Goal: Register for event/course

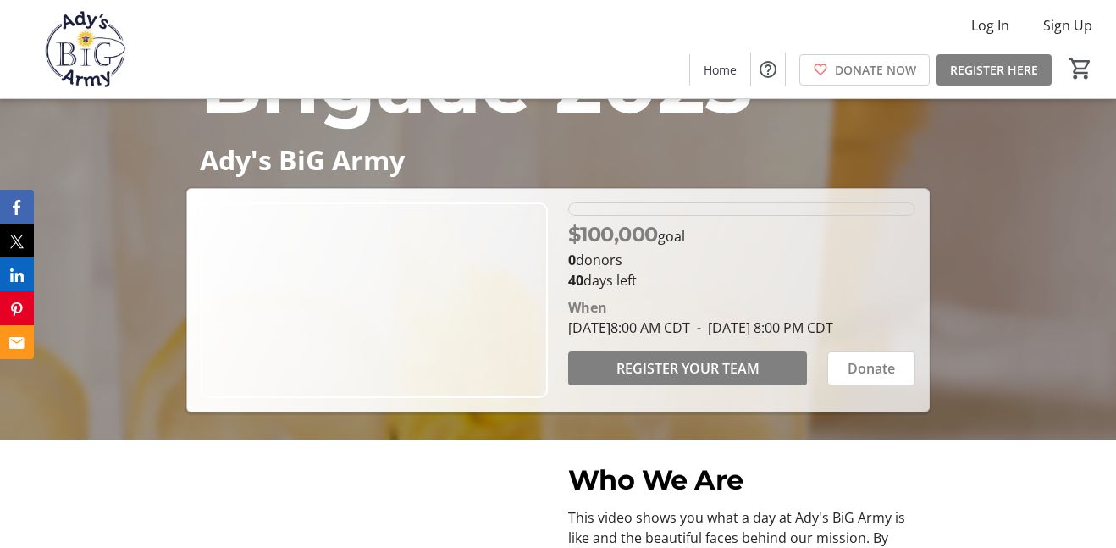
scroll to position [206, 0]
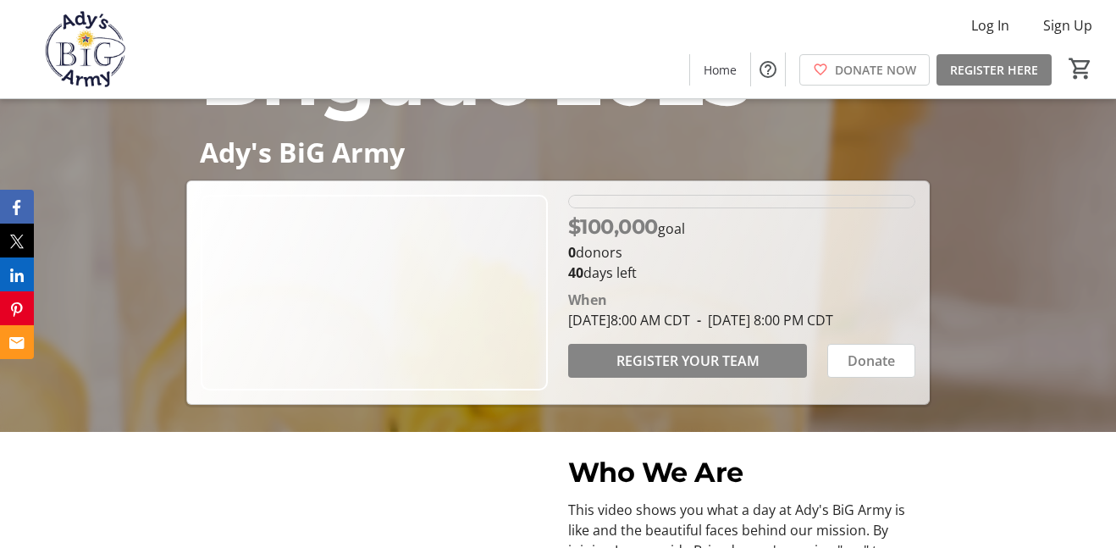
click at [742, 371] on span "REGISTER YOUR TEAM" at bounding box center [687, 361] width 143 height 20
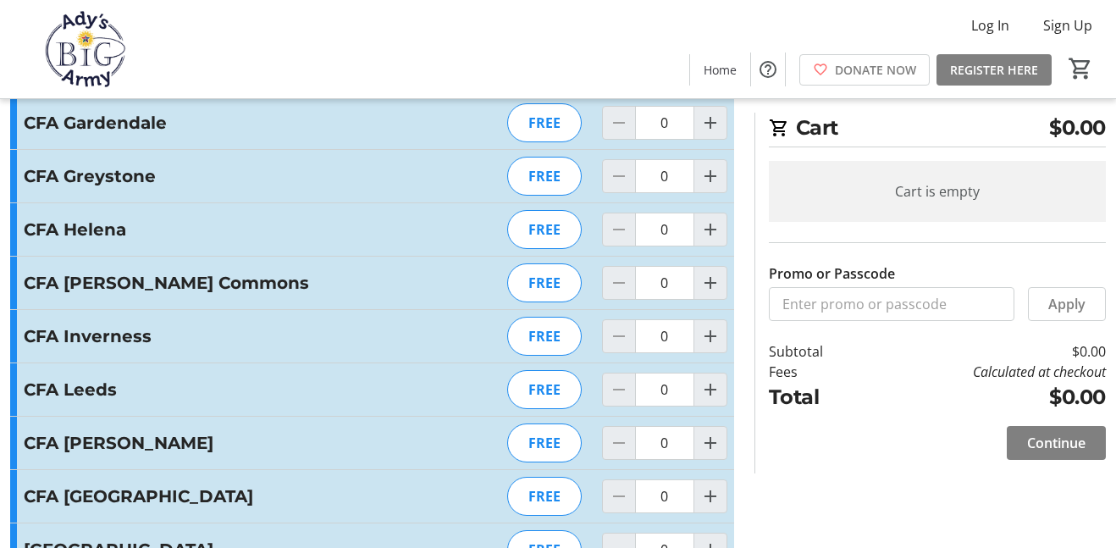
scroll to position [467, 0]
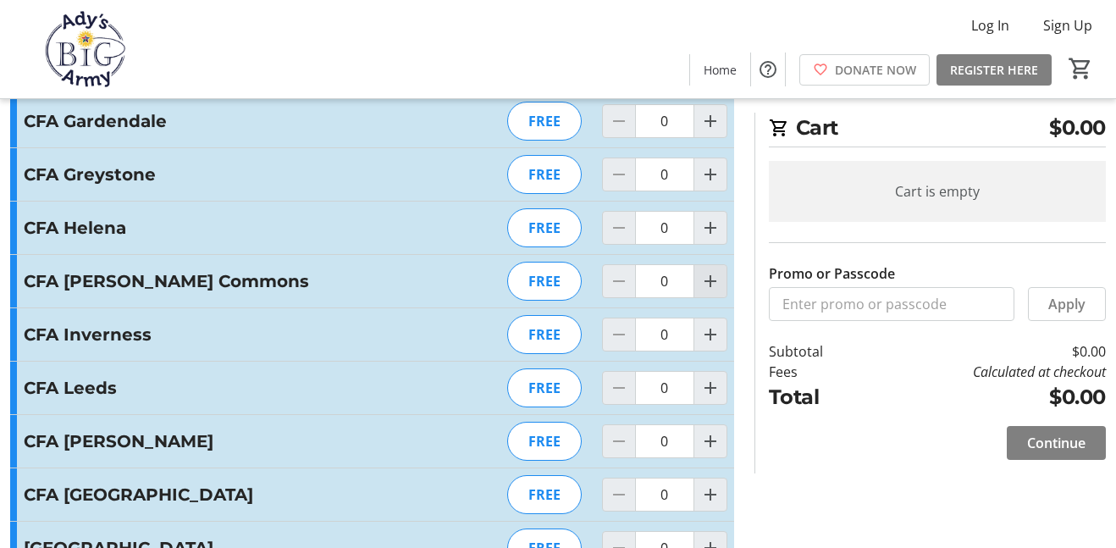
click at [714, 285] on mat-icon "Increment by one" at bounding box center [710, 281] width 20 height 20
type input "1"
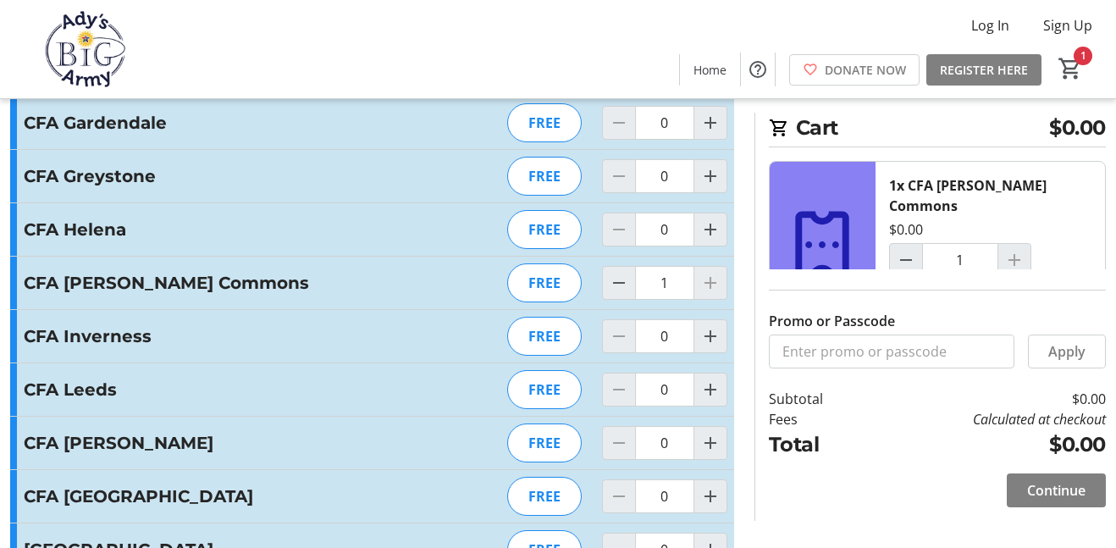
scroll to position [461, 0]
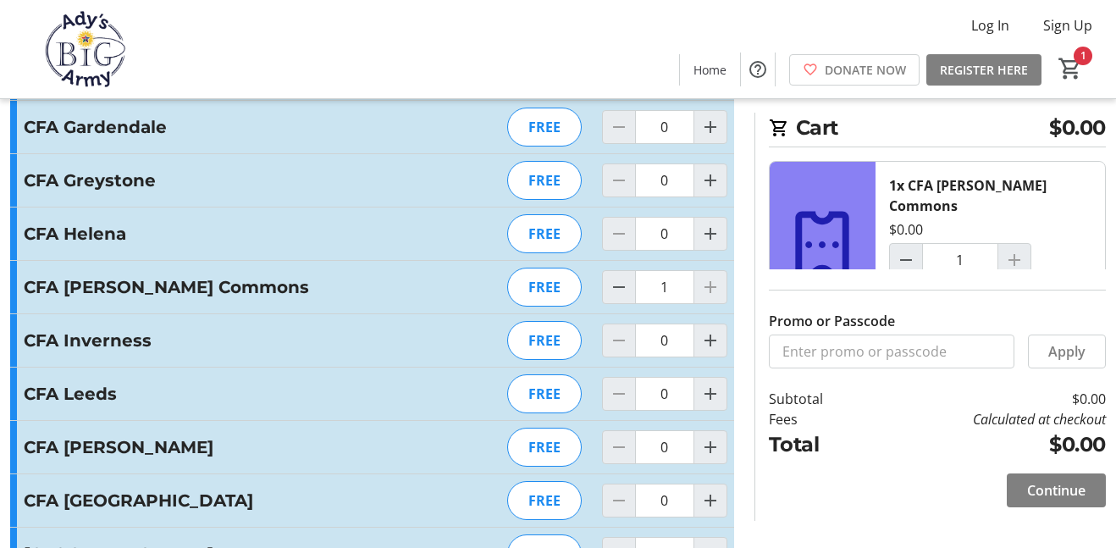
click at [710, 293] on div at bounding box center [711, 287] width 34 height 34
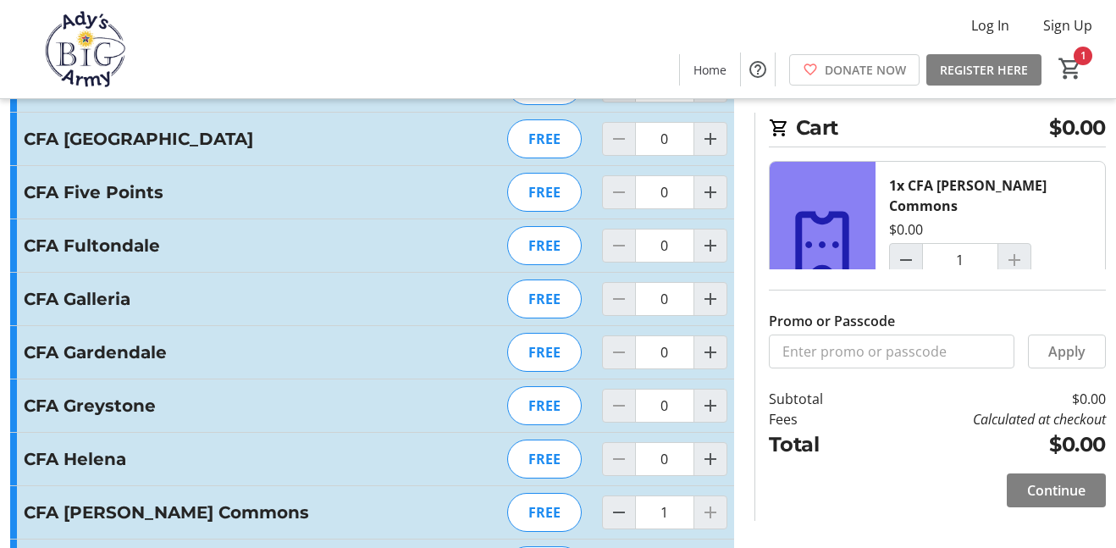
scroll to position [207, 0]
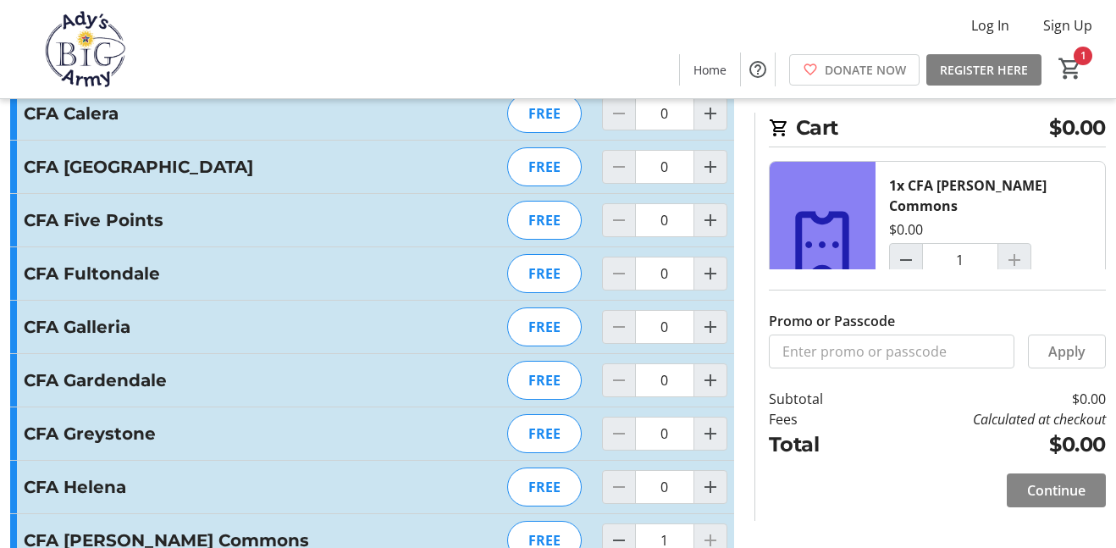
click at [1071, 487] on span "Continue" at bounding box center [1056, 490] width 58 height 20
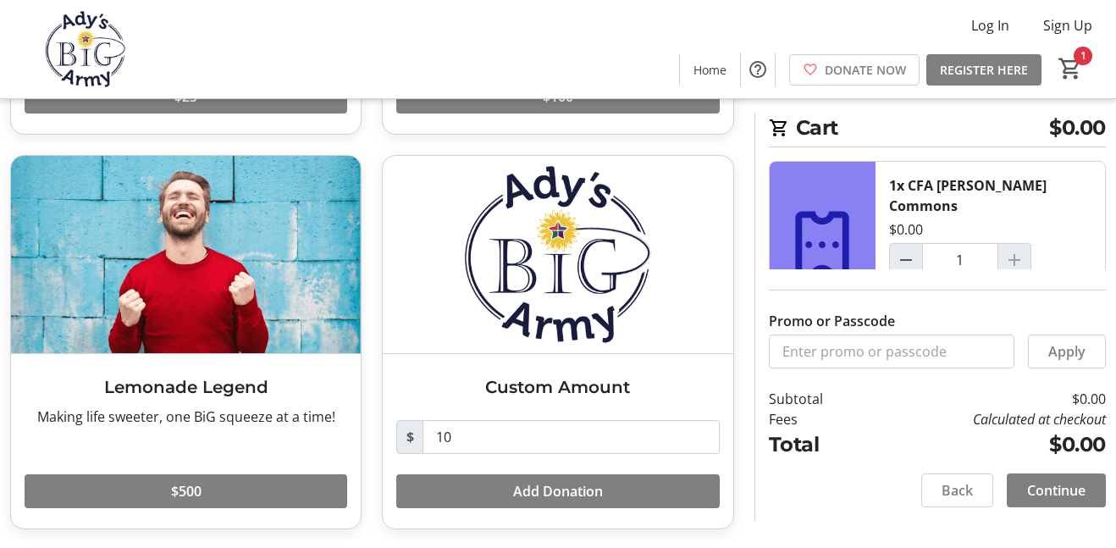
scroll to position [404, 0]
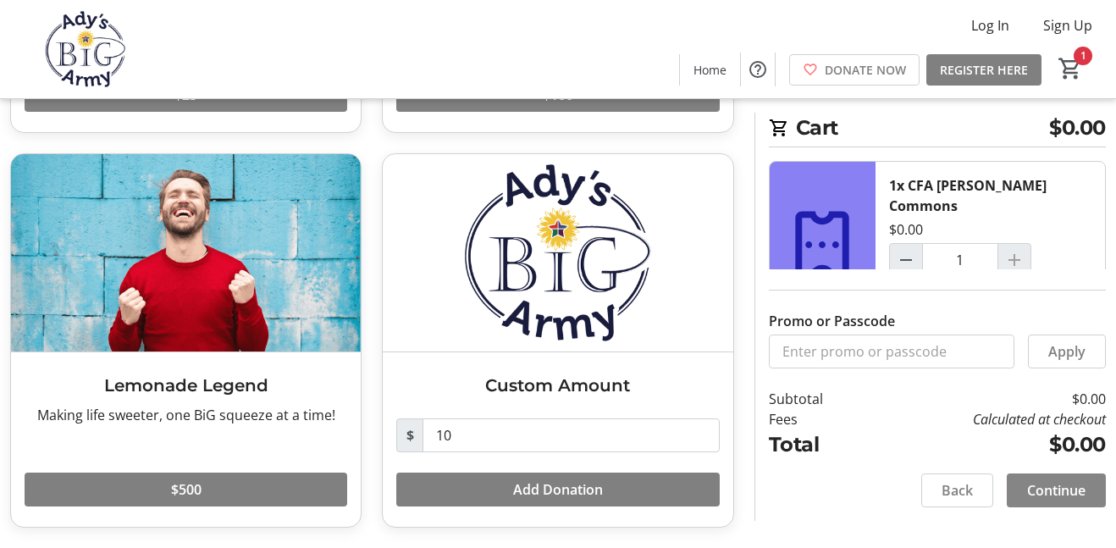
click at [1052, 485] on span "Continue" at bounding box center [1056, 490] width 58 height 20
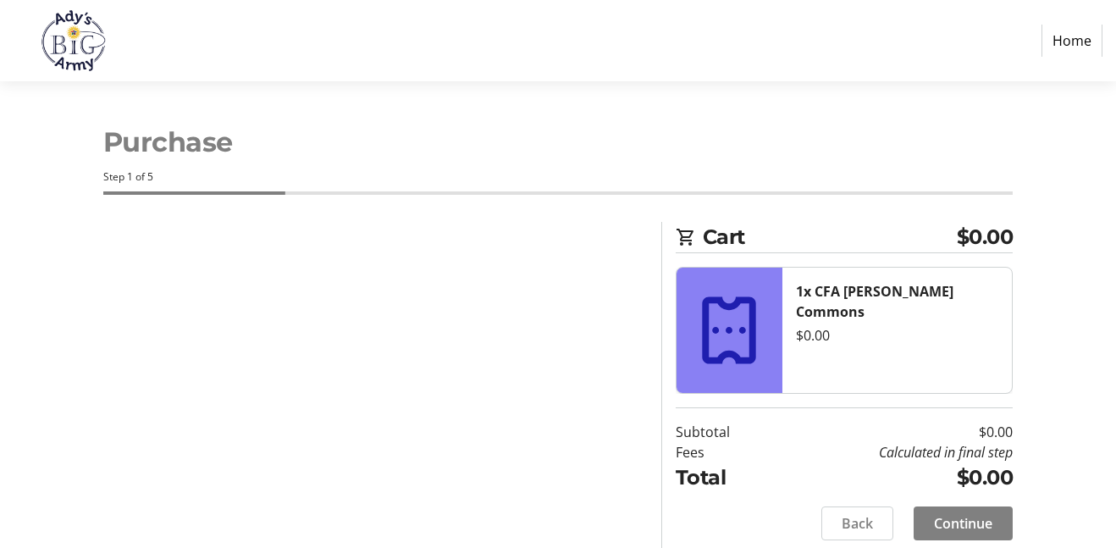
select select "US"
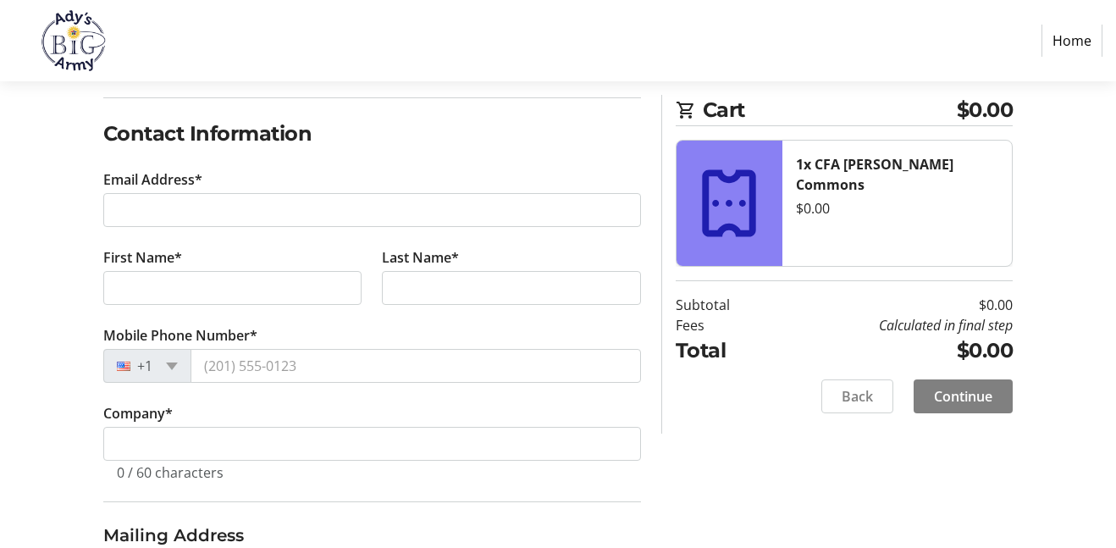
scroll to position [260, 0]
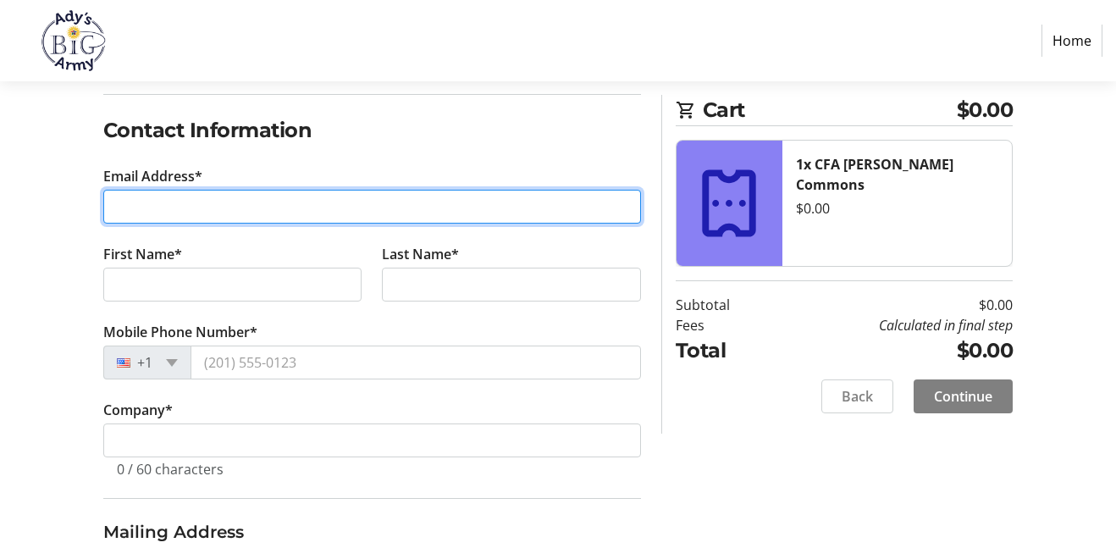
click at [185, 213] on input "Email Address*" at bounding box center [372, 207] width 538 height 34
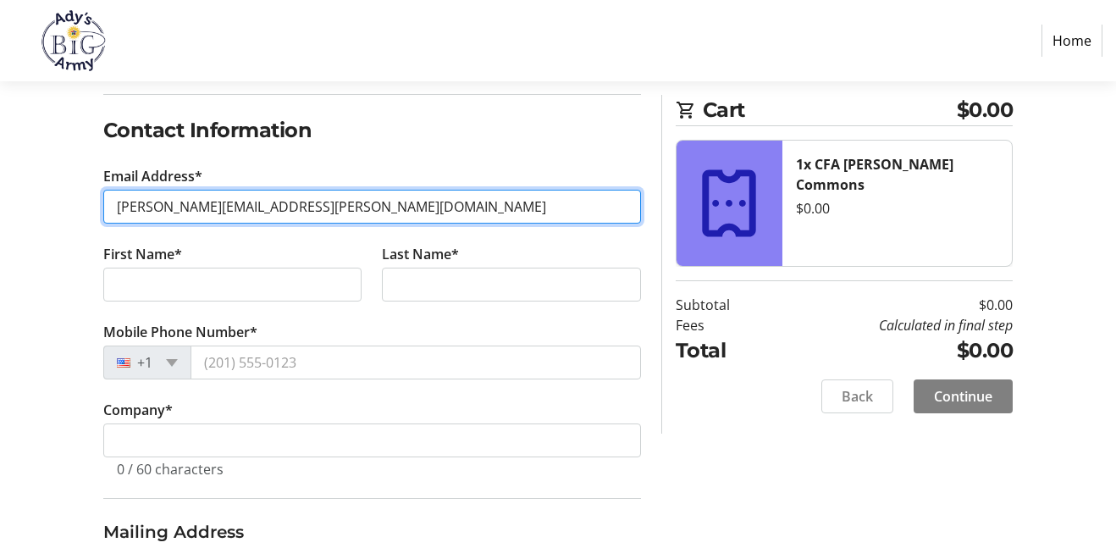
type input "[PERSON_NAME][EMAIL_ADDRESS][PERSON_NAME][DOMAIN_NAME]"
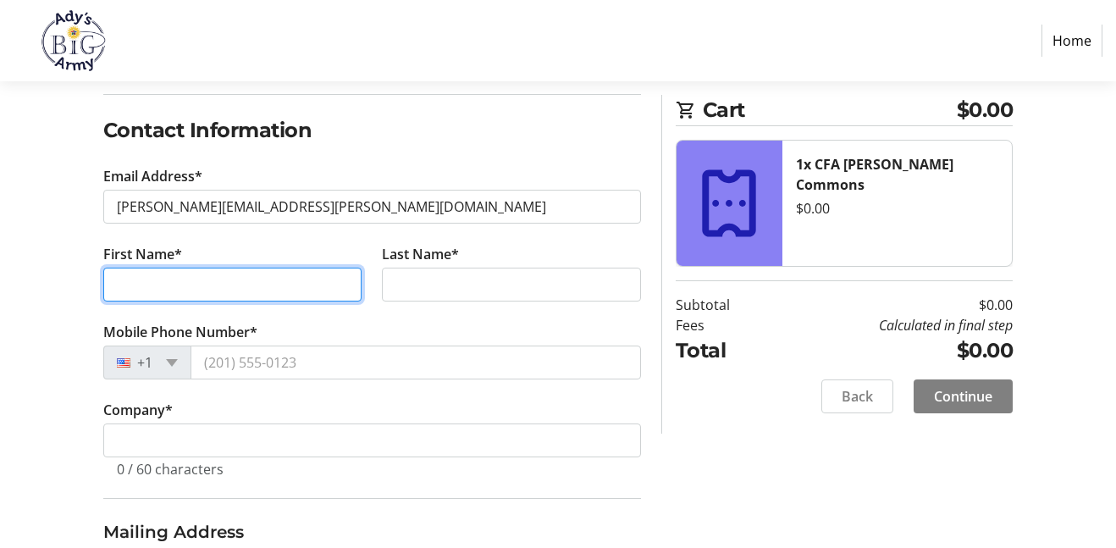
click at [128, 271] on input "First Name*" at bounding box center [232, 285] width 259 height 34
type input "[PERSON_NAME]"
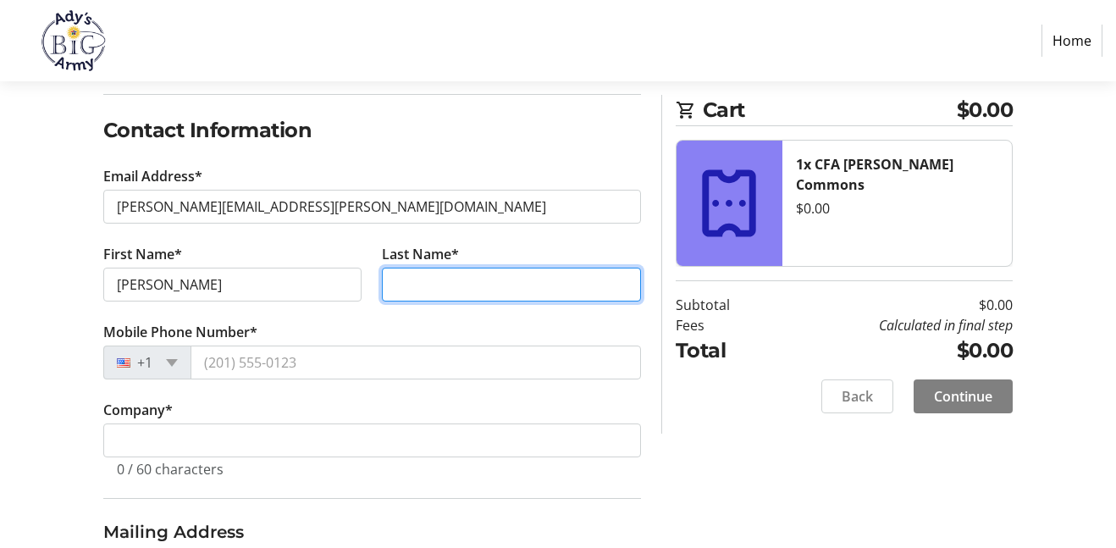
click at [394, 291] on input "Last Name*" at bounding box center [511, 285] width 259 height 34
type input "[PERSON_NAME]"
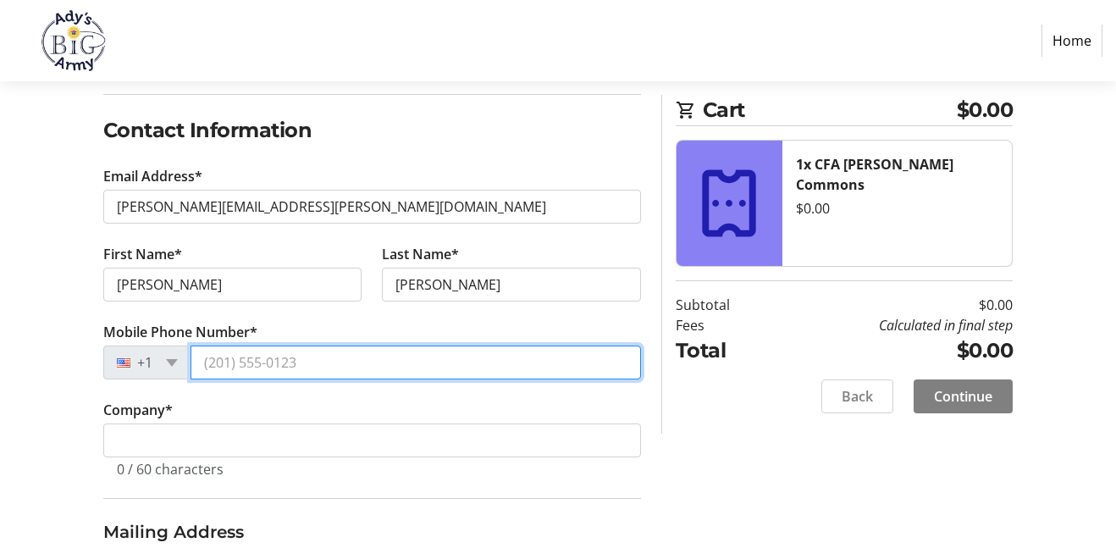
click at [318, 362] on input "Mobile Phone Number*" at bounding box center [416, 362] width 451 height 34
type input "[PHONE_NUMBER]"
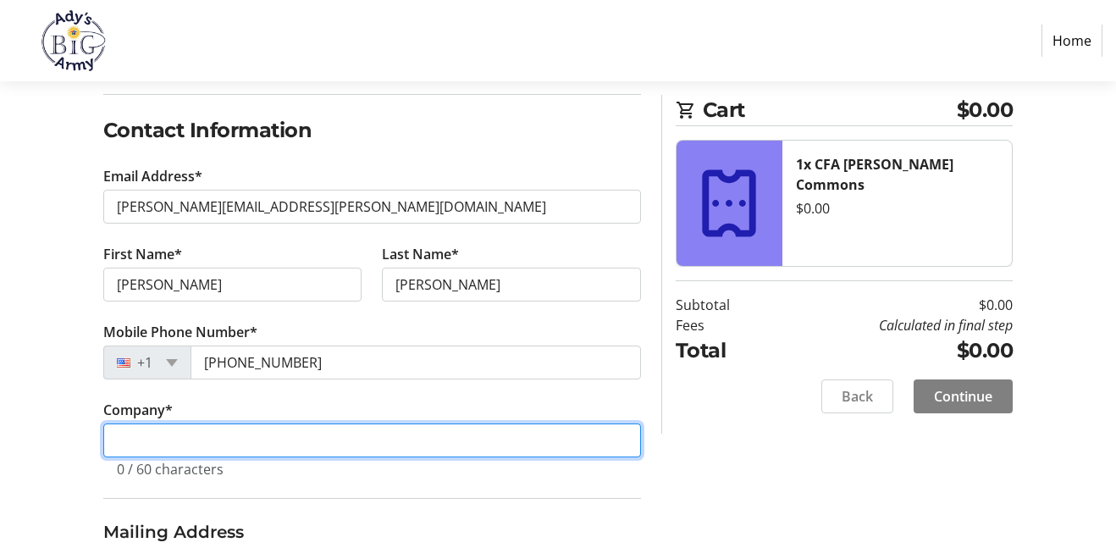
click at [236, 434] on input "Company *" at bounding box center [372, 440] width 538 height 34
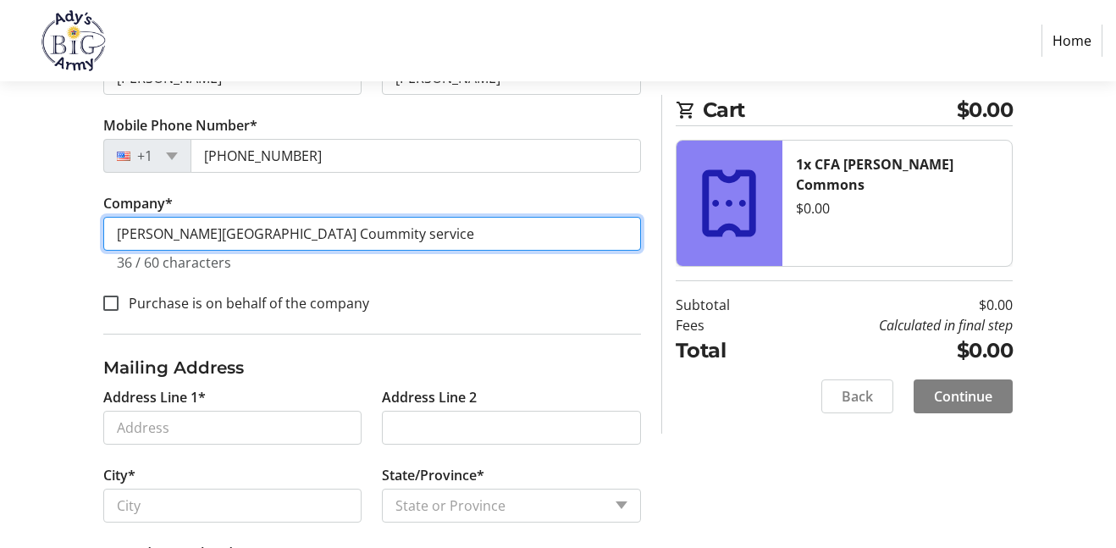
scroll to position [467, 0]
click at [265, 231] on input "[PERSON_NAME][GEOGRAPHIC_DATA] Coummity service" at bounding box center [372, 233] width 538 height 34
type input "[PERSON_NAME] High School Community service"
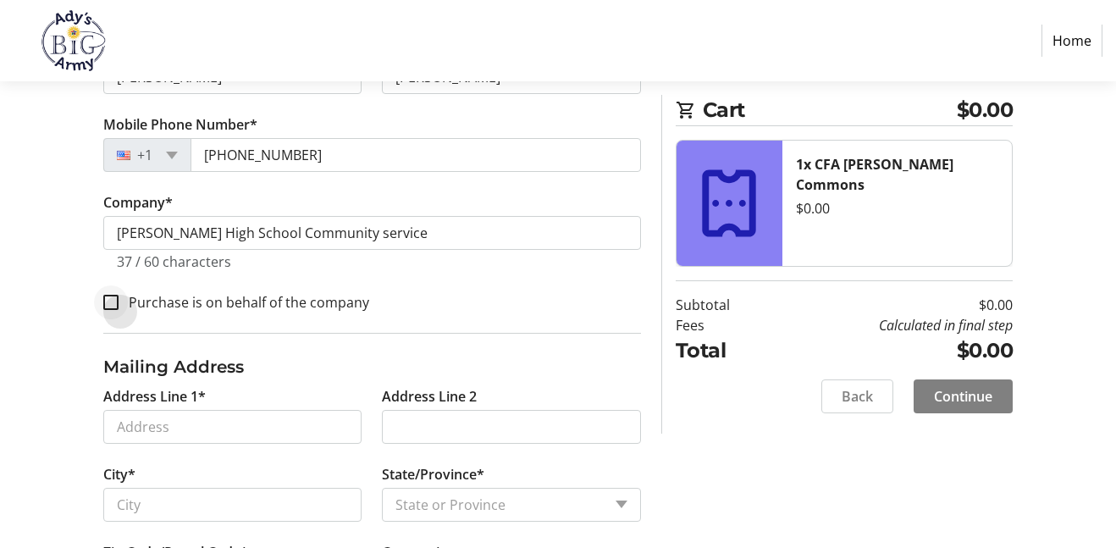
click at [100, 303] on div at bounding box center [111, 302] width 41 height 41
checkbox input "true"
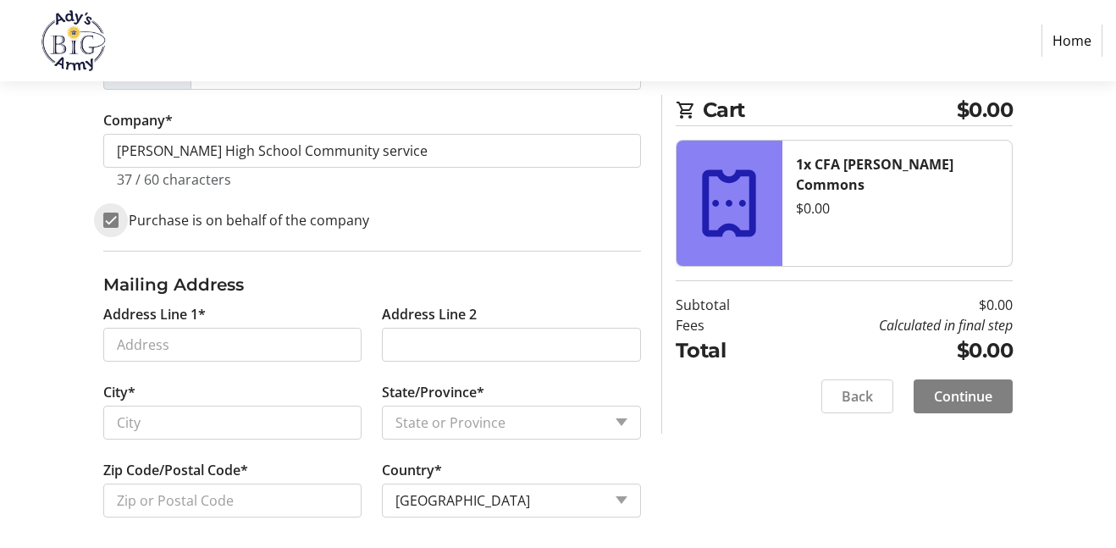
scroll to position [560, 0]
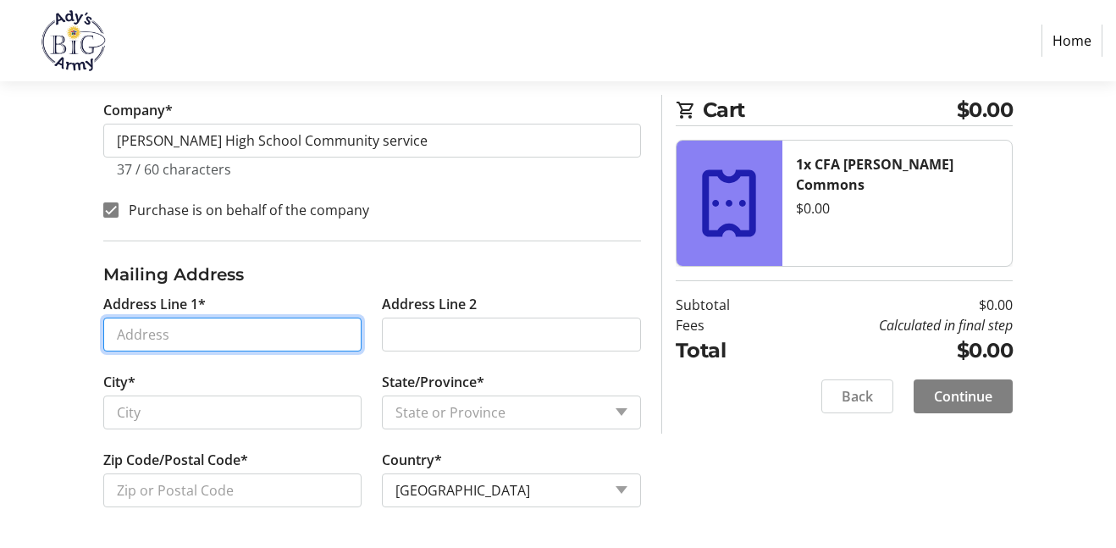
click at [237, 343] on input "Address Line 1*" at bounding box center [232, 335] width 259 height 34
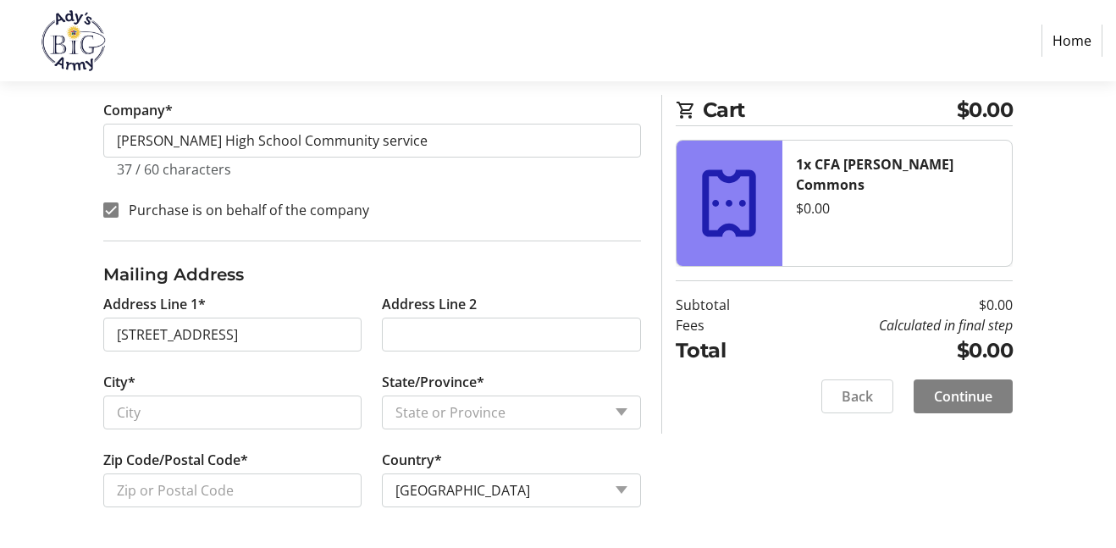
type input "[STREET_ADDRESS]"
type input "[GEOGRAPHIC_DATA]"
select select "AL"
type input "35226"
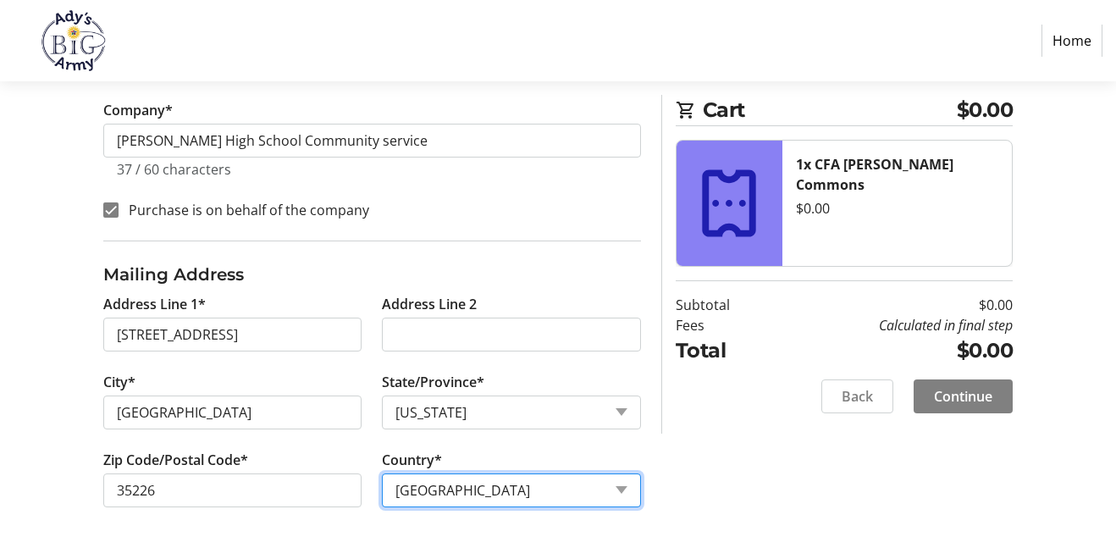
click at [417, 501] on select "Country Country [GEOGRAPHIC_DATA] [GEOGRAPHIC_DATA] [GEOGRAPHIC_DATA] [GEOGRAPH…" at bounding box center [511, 490] width 259 height 34
click at [382, 473] on select "Country Country [GEOGRAPHIC_DATA] [GEOGRAPHIC_DATA] [GEOGRAPHIC_DATA] [GEOGRAPH…" at bounding box center [511, 490] width 259 height 34
click at [992, 401] on span "Continue" at bounding box center [963, 396] width 58 height 20
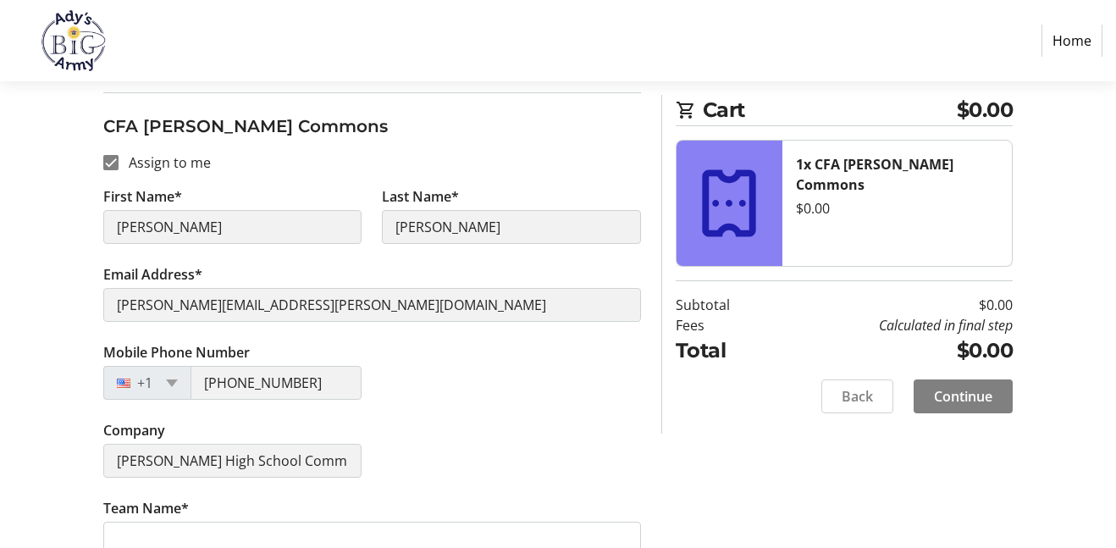
scroll to position [242, 0]
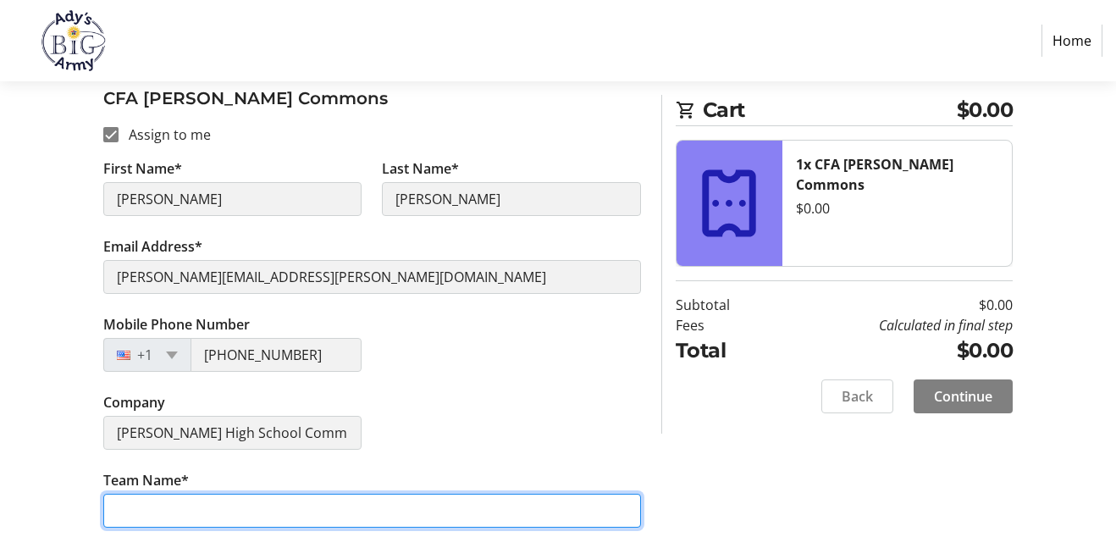
click at [220, 524] on input "Team Name*" at bounding box center [372, 511] width 538 height 34
click at [220, 522] on input "Team Name*" at bounding box center [372, 511] width 538 height 34
type input "HHS GIRLS"
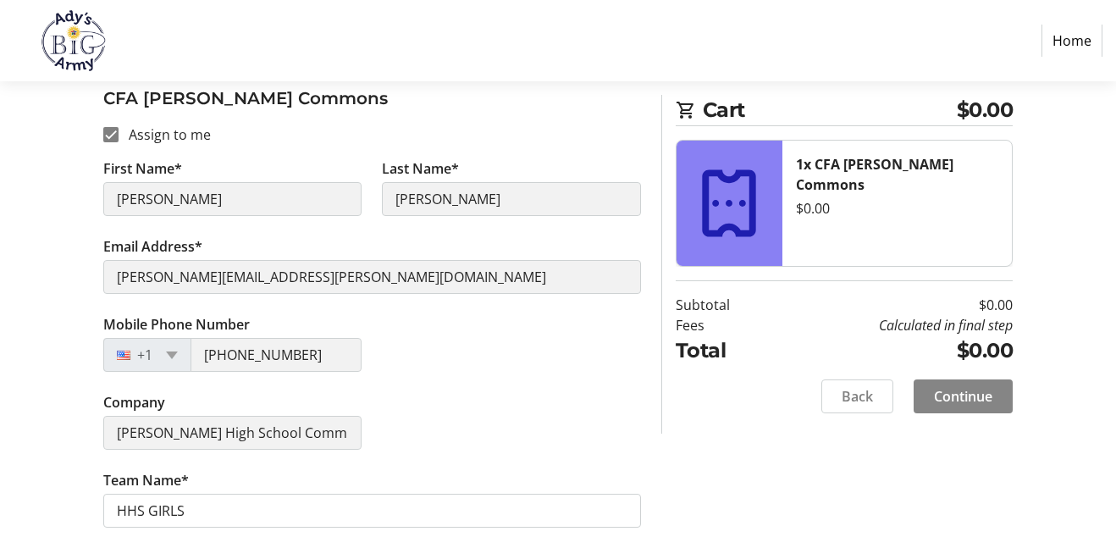
click at [938, 405] on span "Continue" at bounding box center [963, 396] width 58 height 20
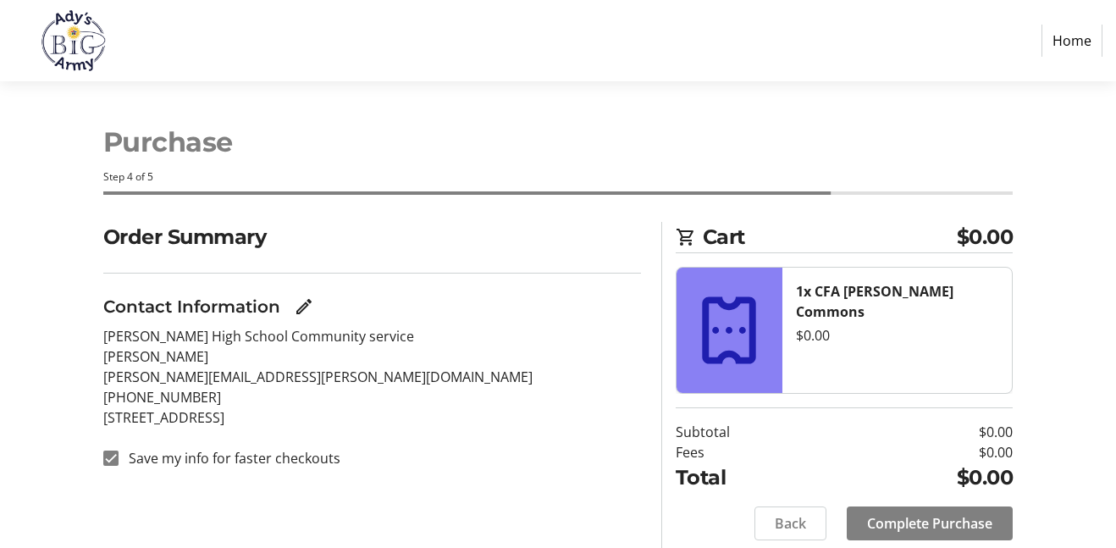
scroll to position [57, 0]
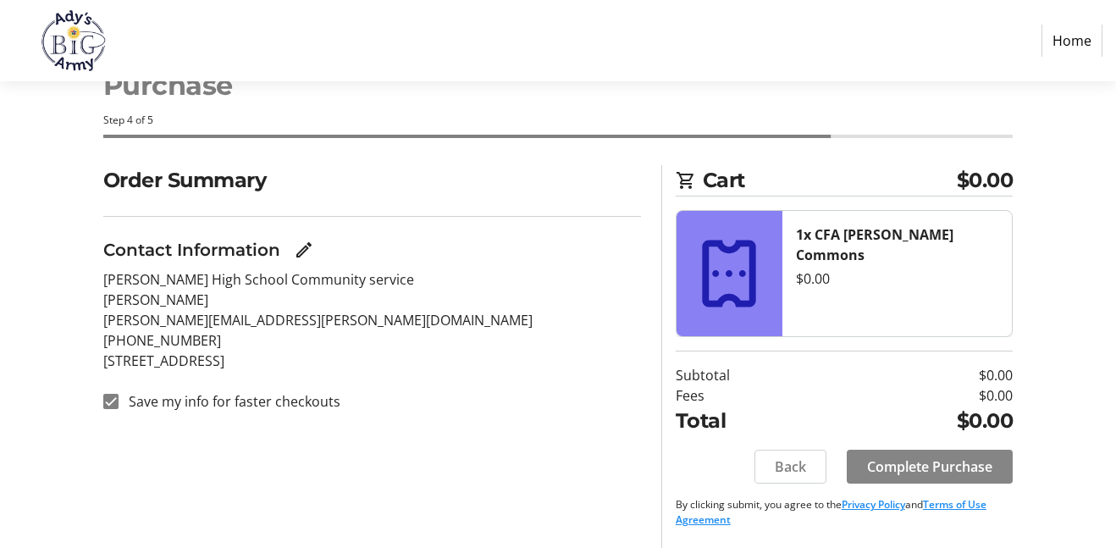
click at [898, 456] on span "Complete Purchase" at bounding box center [929, 466] width 125 height 20
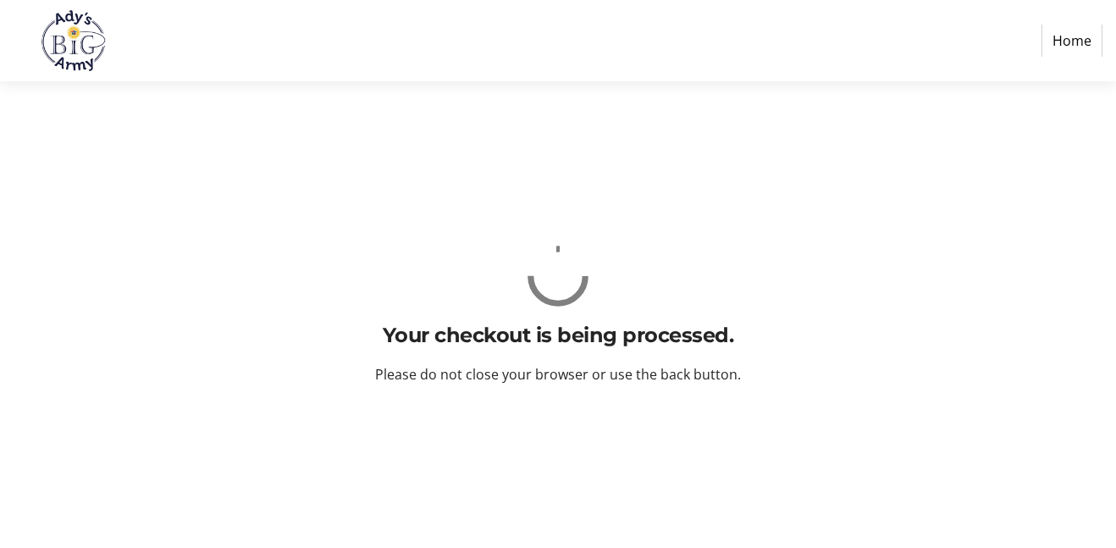
scroll to position [0, 0]
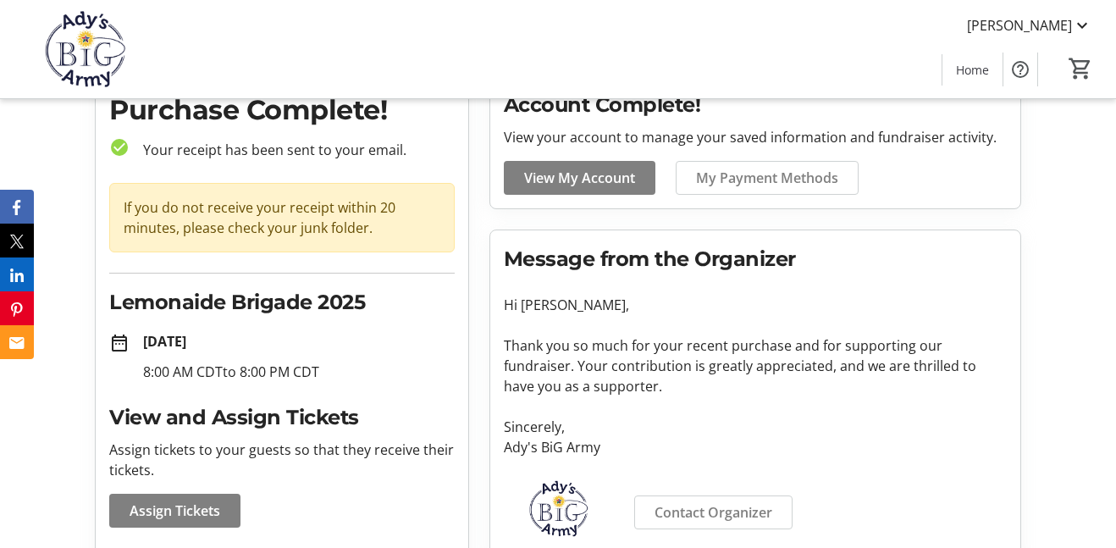
scroll to position [71, 0]
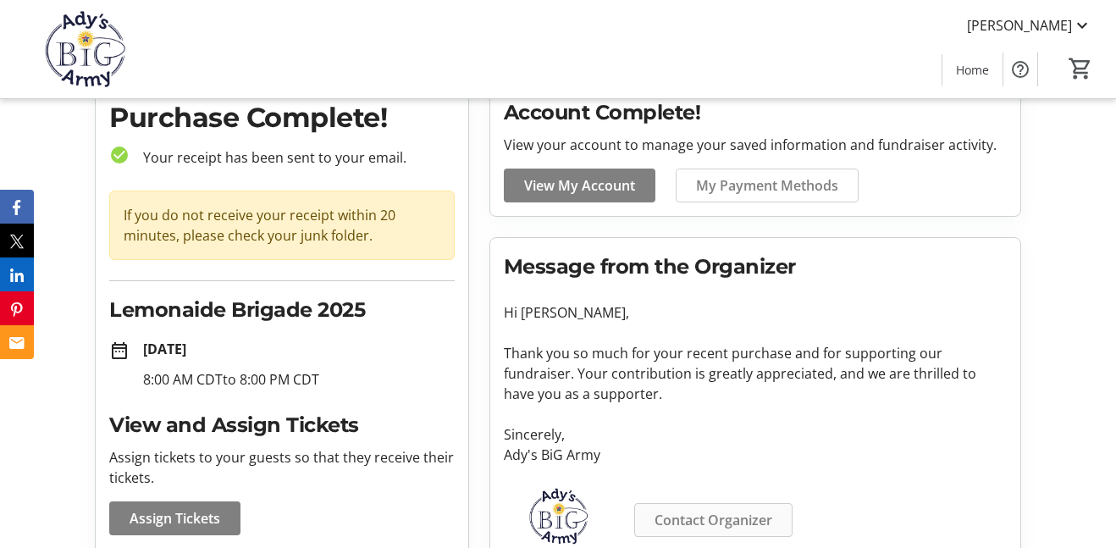
click at [762, 511] on span "Contact Organizer" at bounding box center [714, 520] width 118 height 20
